Goal: Task Accomplishment & Management: Use online tool/utility

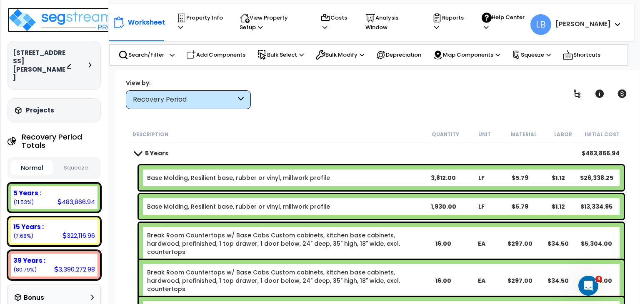
click at [77, 16] on img at bounding box center [62, 20] width 108 height 25
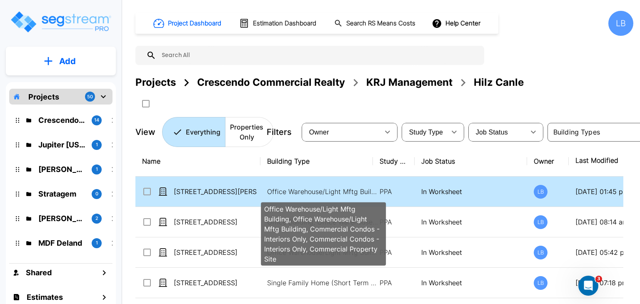
click at [285, 188] on p "Office Warehouse/Light Mftg Building, Office Warehouse/Light Mftg Building, Com…" at bounding box center [323, 192] width 113 height 10
checkbox input "true"
